Goal: Subscribe to service/newsletter

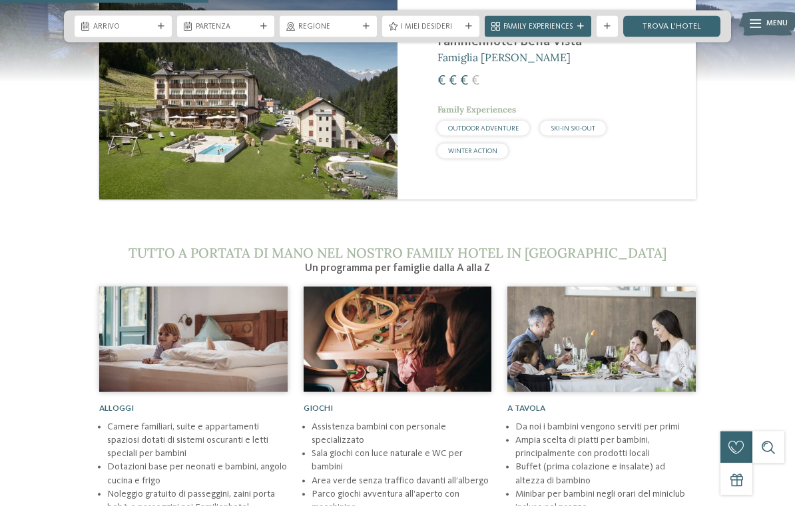
scroll to position [1253, 0]
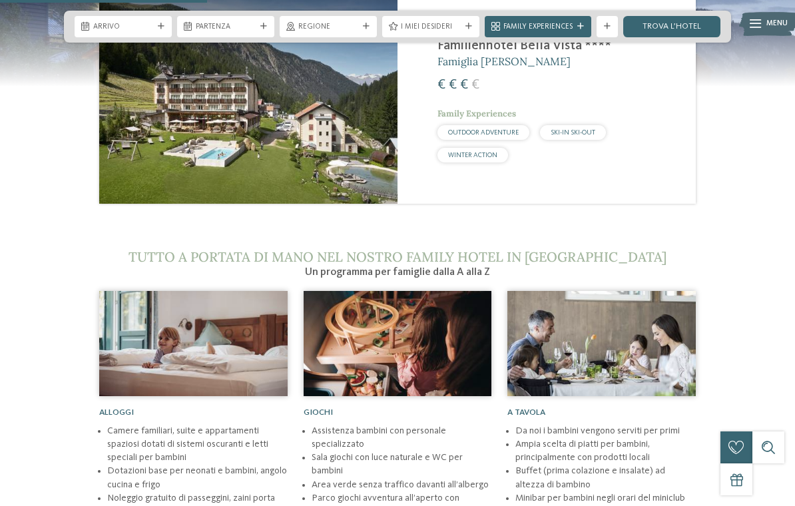
click at [86, 23] on icon at bounding box center [85, 27] width 8 height 9
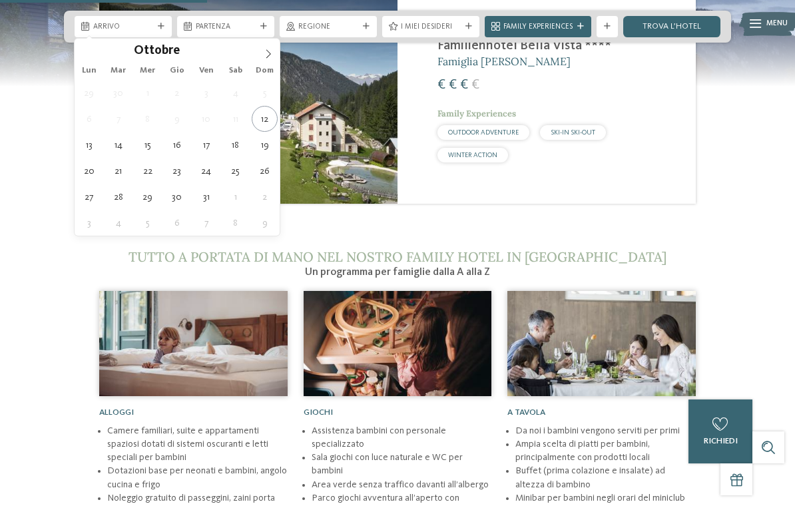
click at [270, 54] on icon at bounding box center [268, 53] width 5 height 9
click at [272, 55] on icon at bounding box center [268, 53] width 9 height 9
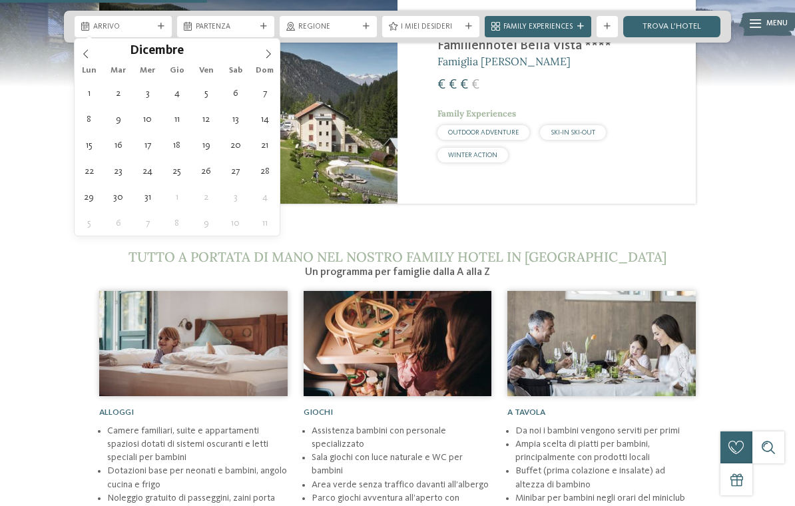
type div "27.12.2025"
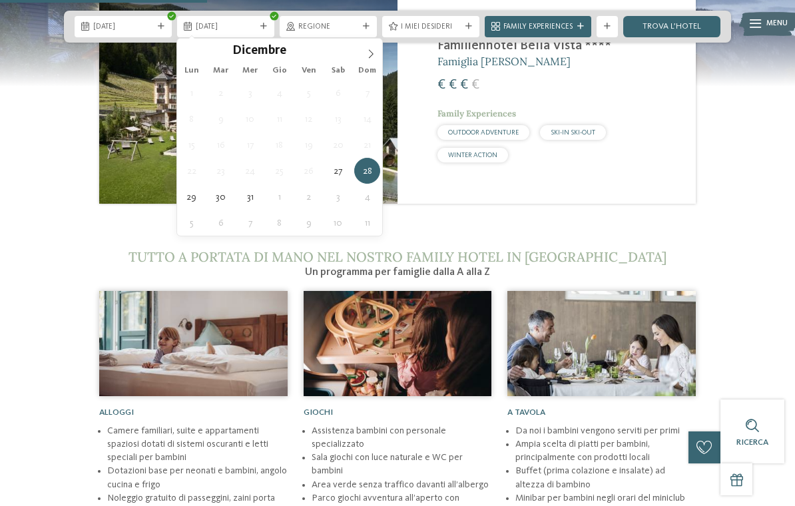
click at [375, 55] on icon at bounding box center [370, 53] width 9 height 9
type input "****"
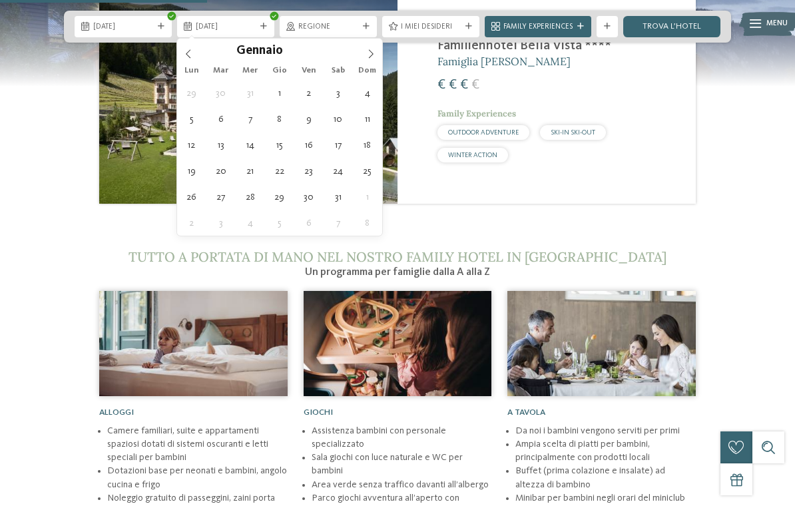
type div "03.01.2026"
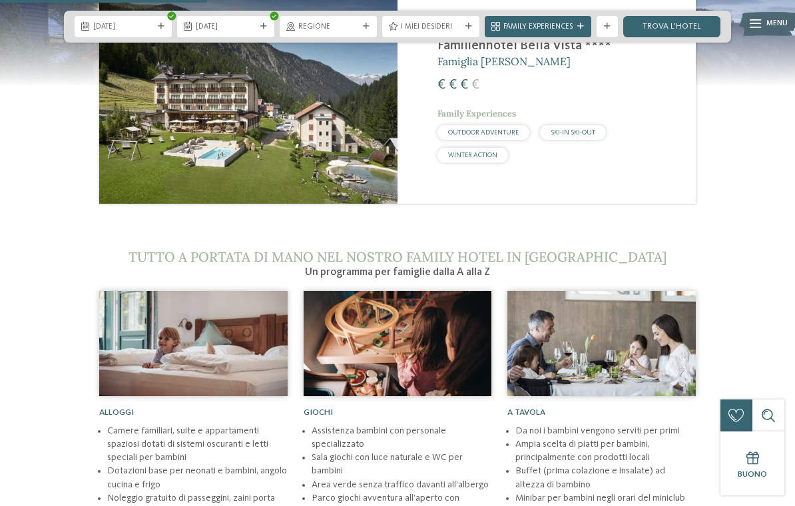
click at [368, 25] on icon at bounding box center [366, 26] width 7 height 7
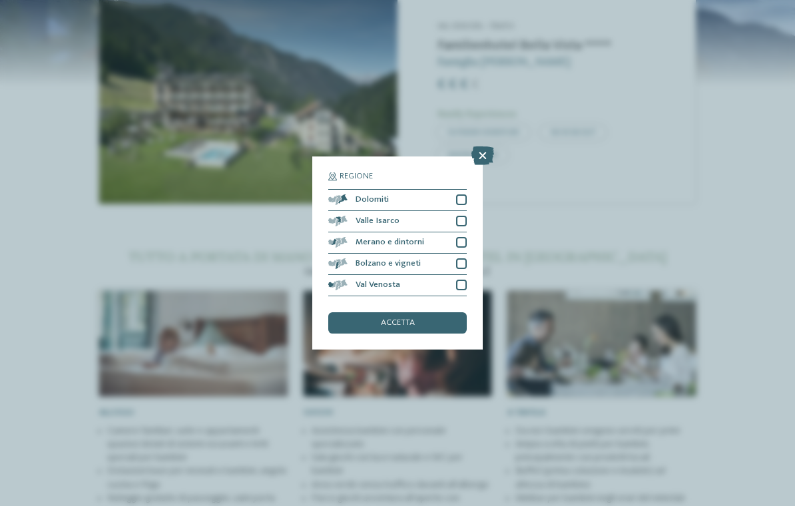
click at [461, 190] on div "Dolomiti" at bounding box center [397, 200] width 138 height 21
click at [432, 312] on div "accetta" at bounding box center [397, 322] width 138 height 21
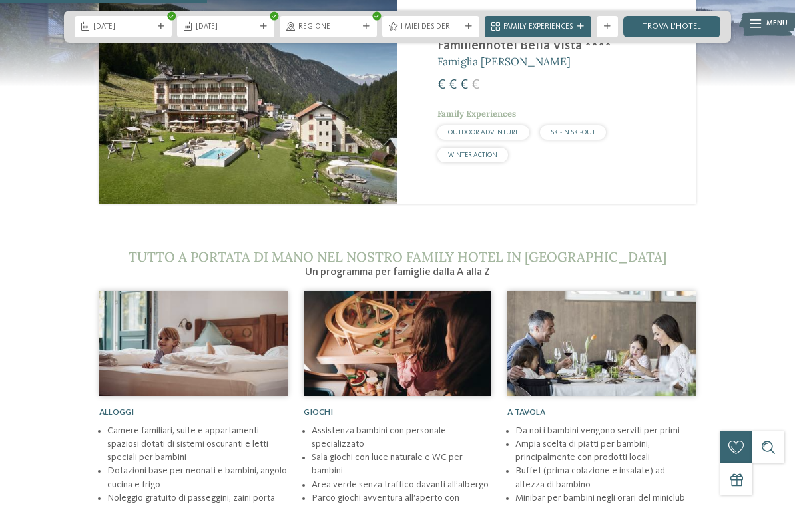
click at [465, 29] on icon at bounding box center [468, 26] width 7 height 7
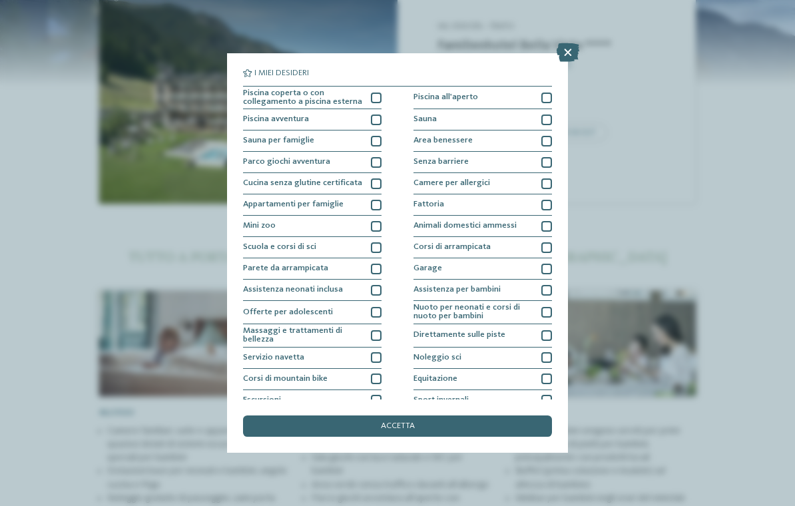
click at [377, 117] on div at bounding box center [376, 120] width 11 height 11
click at [547, 271] on div at bounding box center [546, 269] width 11 height 11
click at [545, 292] on div at bounding box center [546, 290] width 11 height 11
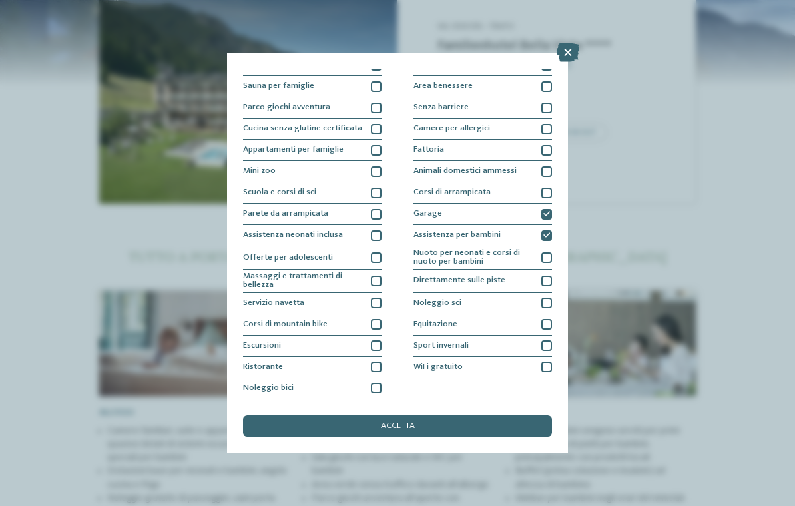
scroll to position [157, 0]
click at [375, 340] on div at bounding box center [376, 345] width 11 height 11
click at [380, 362] on div at bounding box center [376, 367] width 11 height 11
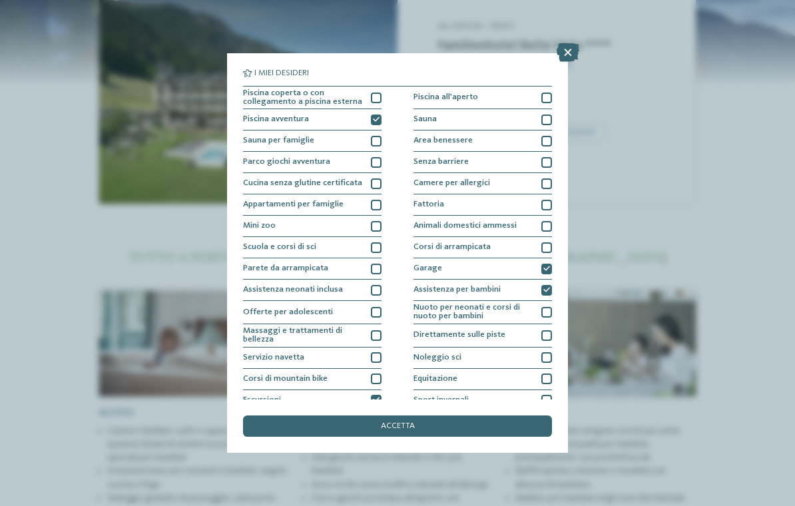
scroll to position [0, 0]
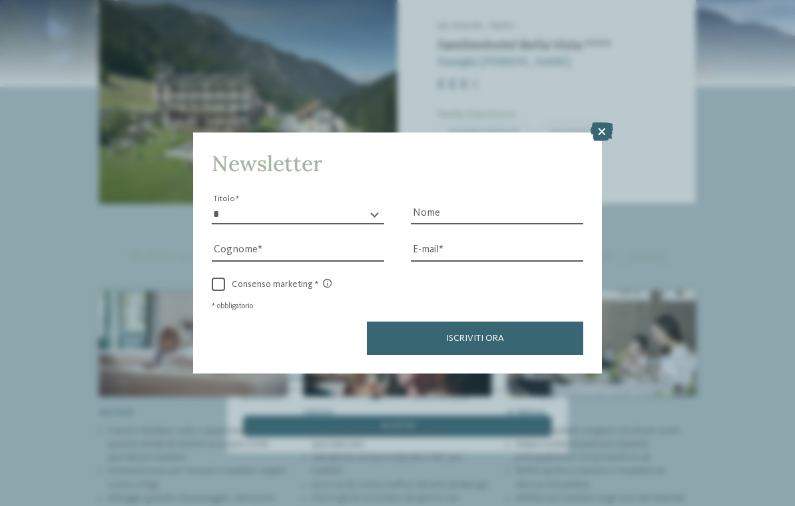
click at [315, 204] on select "* ****** ******* ******** ******" at bounding box center [298, 214] width 172 height 20
select select "*"
click at [343, 241] on input "Cognome" at bounding box center [298, 251] width 172 height 20
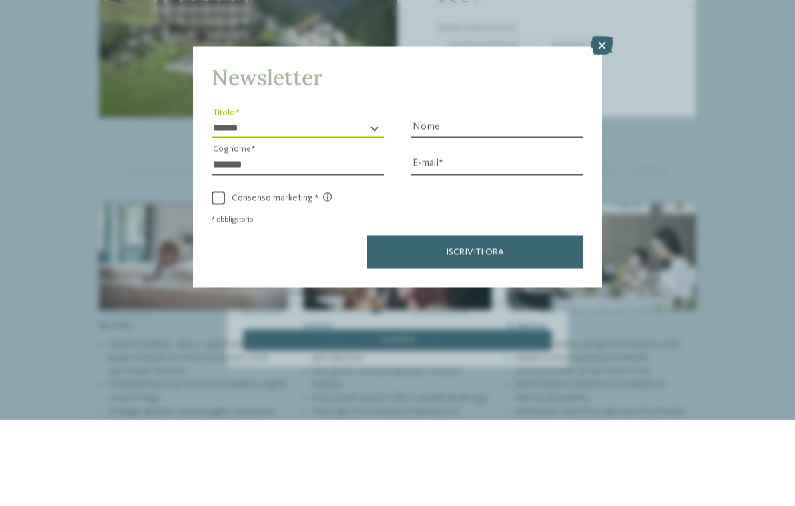
type input "******"
click at [520, 204] on input "Nome" at bounding box center [497, 214] width 172 height 20
type input "******"
type input "*****"
type input "**********"
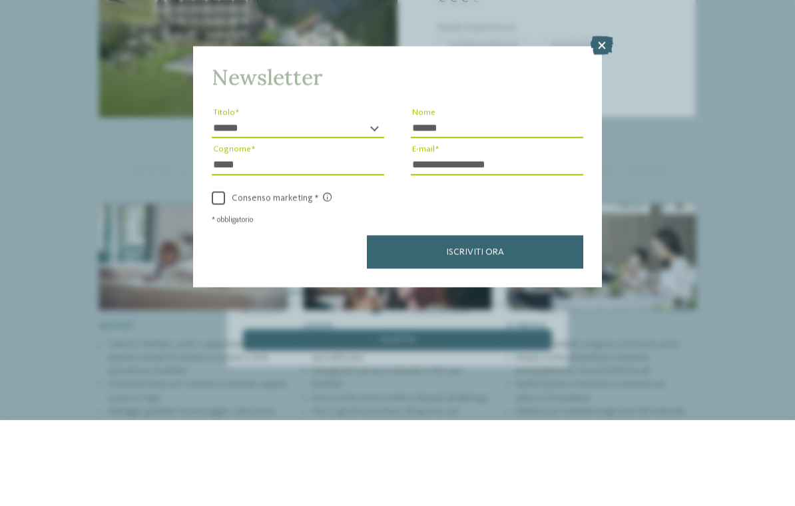
scroll to position [1340, 0]
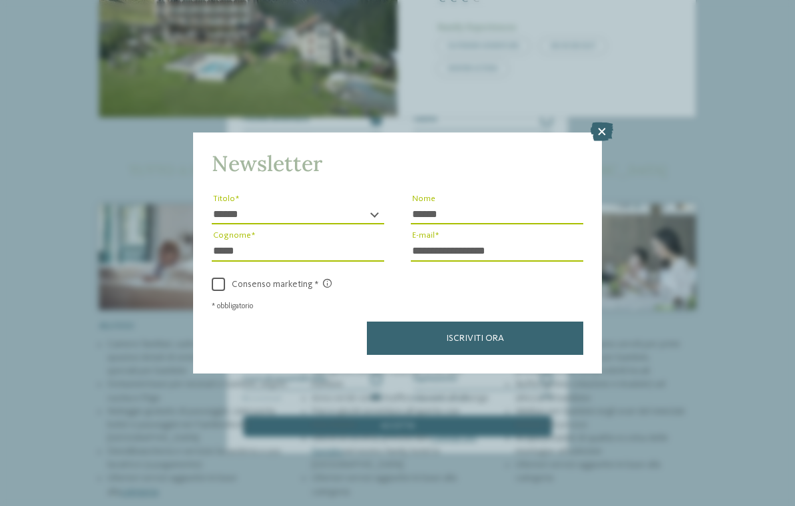
click at [209, 224] on div "**********" at bounding box center [397, 252] width 409 height 240
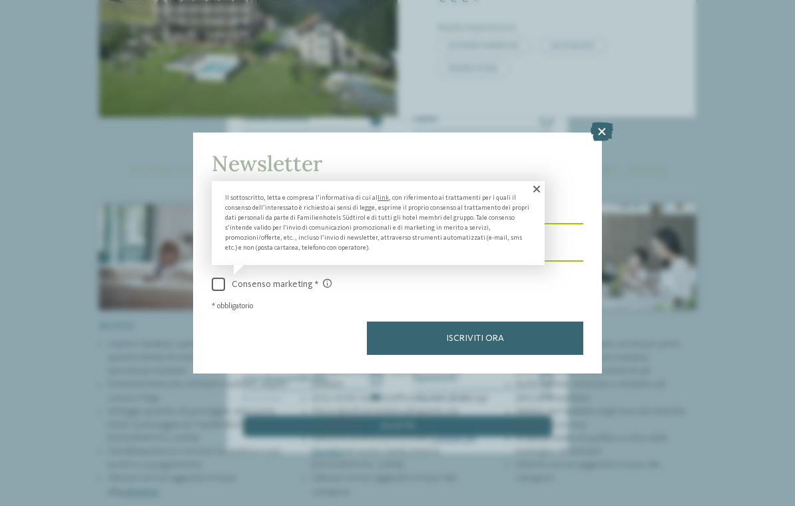
click at [225, 279] on span "Consenso marketing" at bounding box center [278, 284] width 107 height 11
click at [491, 334] on span "Iscriviti ora" at bounding box center [475, 338] width 58 height 9
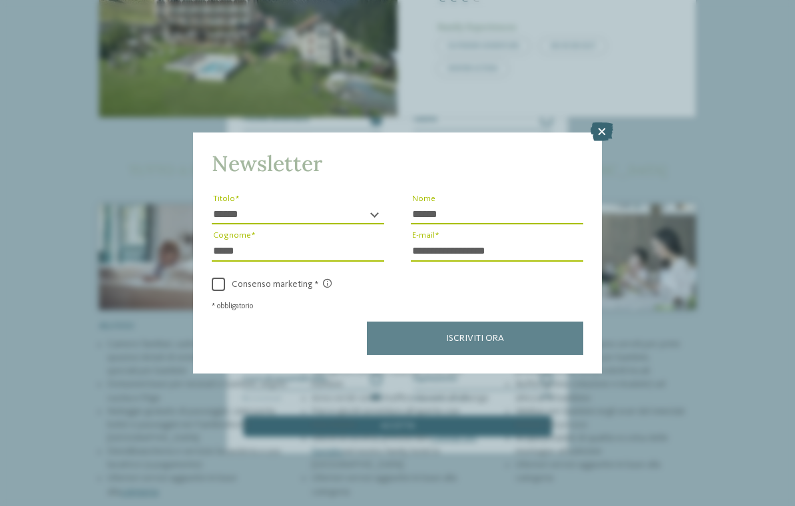
scroll to position [0, 0]
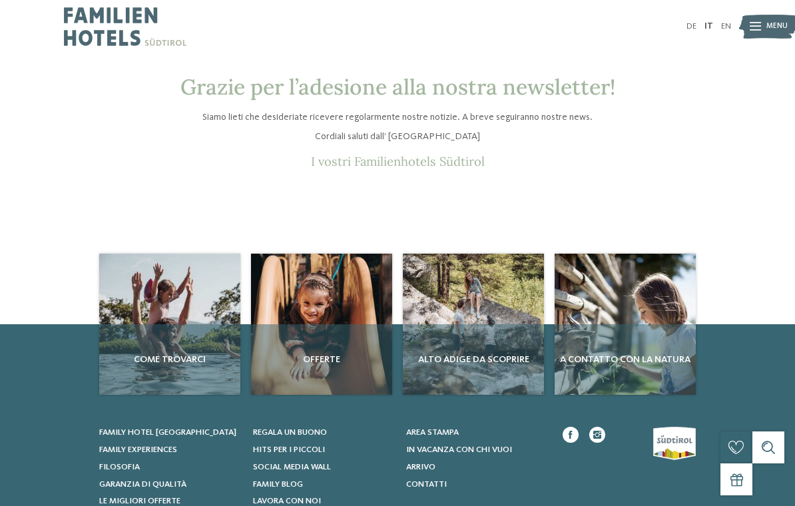
click at [747, 208] on main "Grazie per l’adesione alla nostra newsletter! Siamo lieti che desideriate ricev…" at bounding box center [397, 164] width 795 height 179
click at [764, 27] on img at bounding box center [768, 26] width 59 height 29
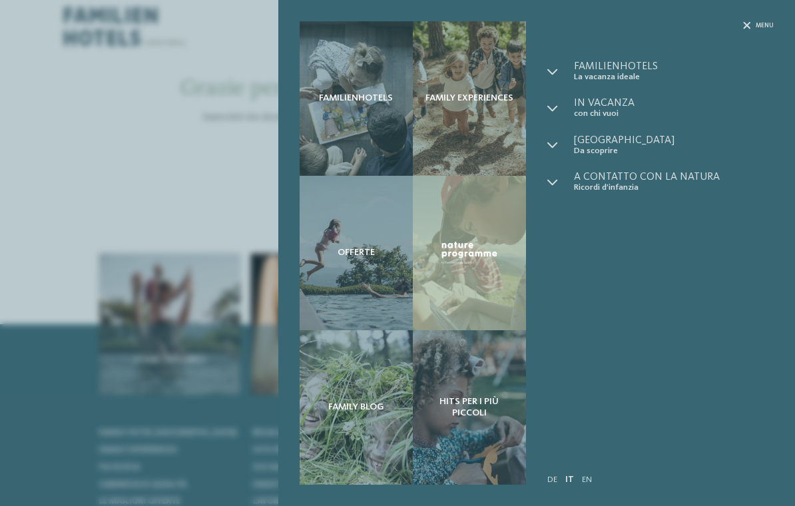
click at [360, 250] on span "Offerte" at bounding box center [356, 252] width 37 height 11
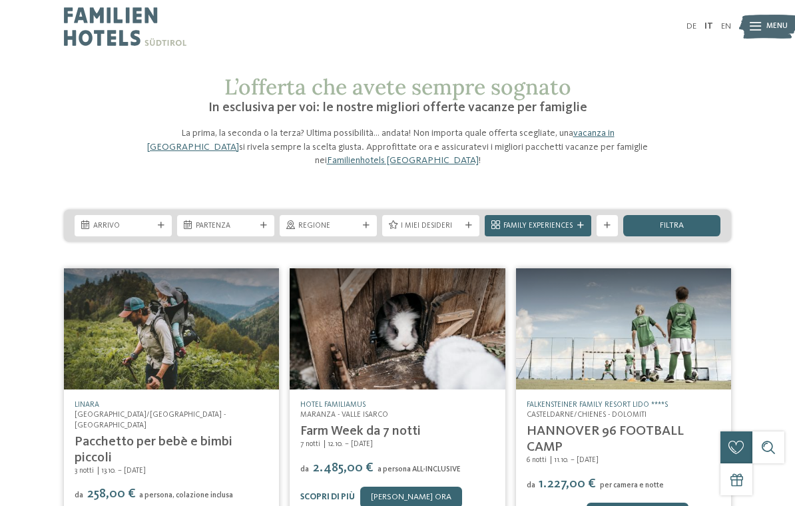
click at [561, 223] on span "Family Experiences" at bounding box center [537, 226] width 69 height 11
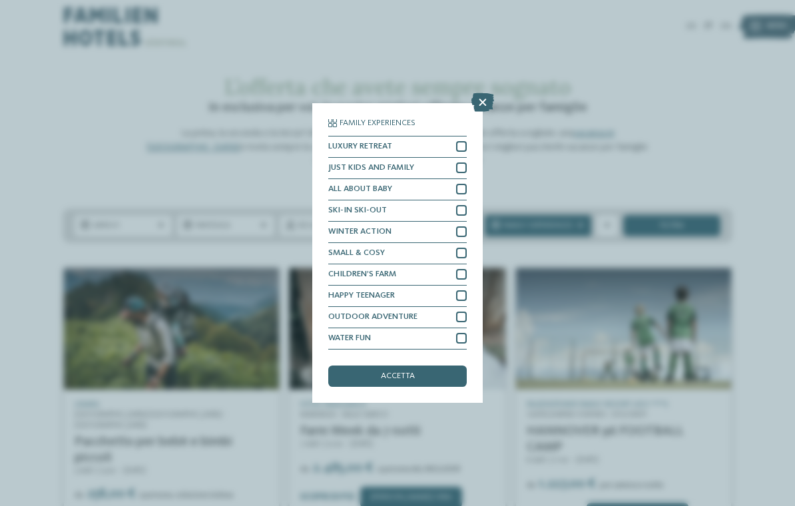
click at [414, 372] on span "accetta" at bounding box center [398, 376] width 34 height 9
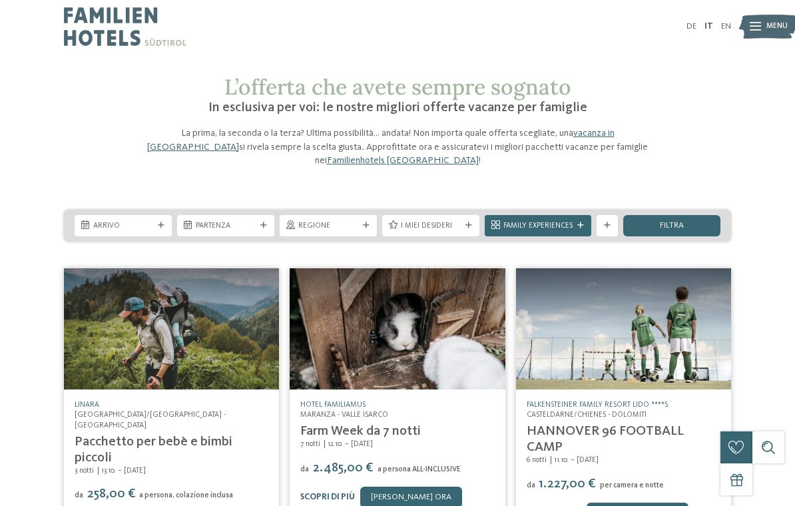
scroll to position [189, 0]
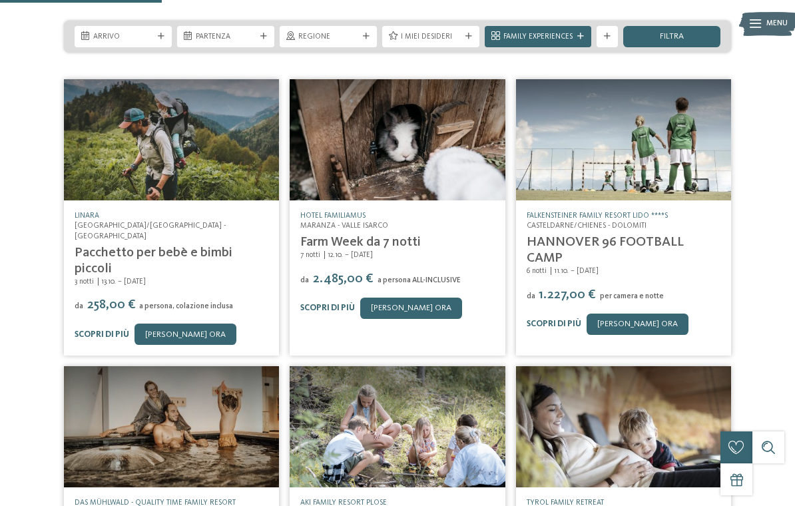
click at [609, 37] on icon at bounding box center [607, 36] width 7 height 7
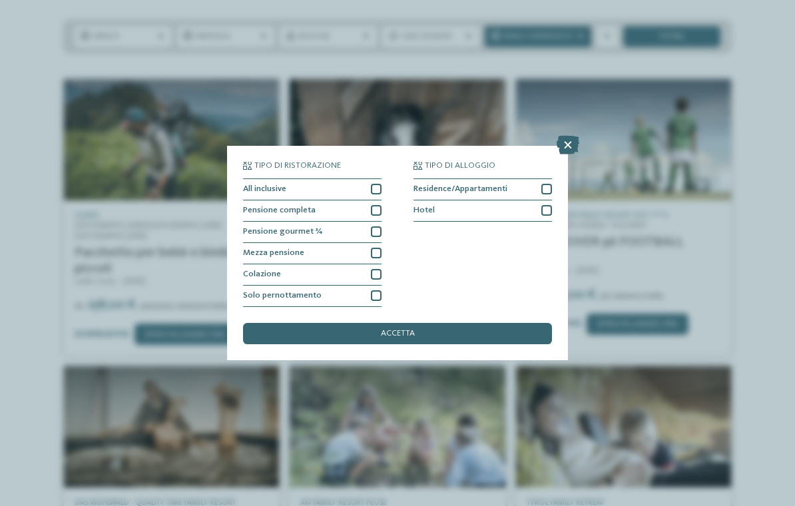
click at [377, 226] on div at bounding box center [376, 231] width 11 height 11
click at [369, 243] on div "Mezza pensione" at bounding box center [312, 253] width 138 height 21
click at [377, 229] on icon at bounding box center [376, 232] width 7 height 7
click at [377, 222] on div "Pensione gourmet ¾" at bounding box center [312, 232] width 138 height 21
click at [414, 330] on span "accetta" at bounding box center [398, 334] width 34 height 9
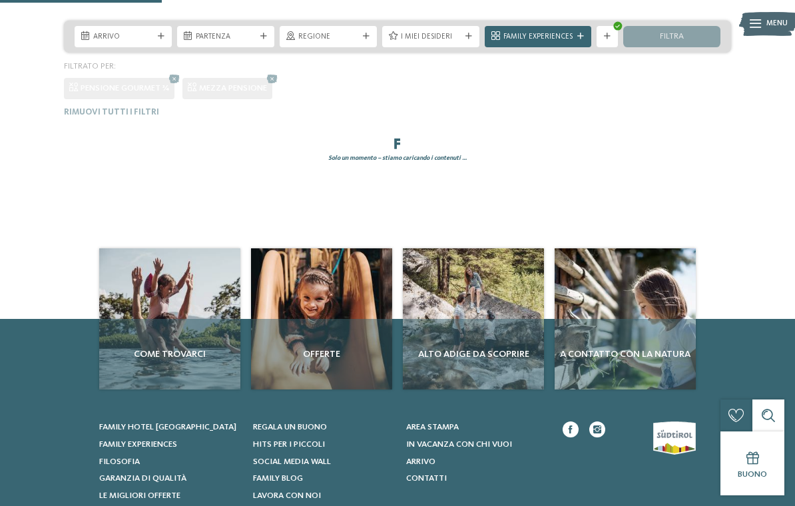
click at [399, 285] on div "Come trovarci Offerte" at bounding box center [397, 318] width 597 height 141
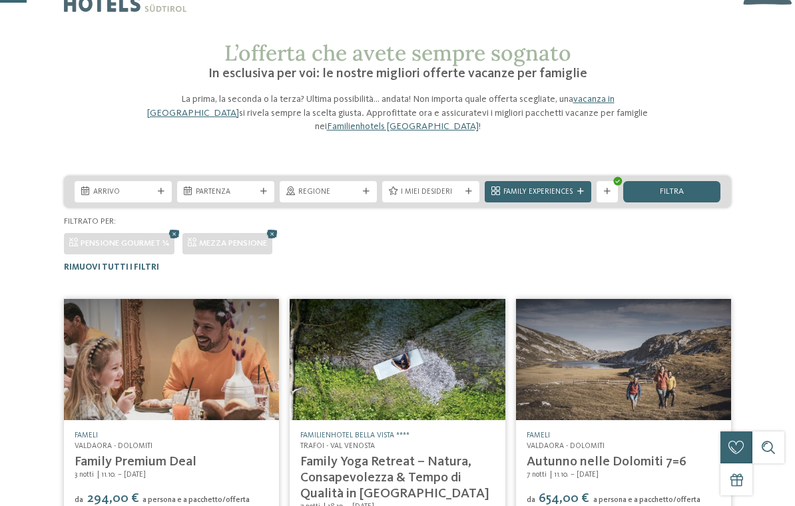
scroll to position [0, 0]
